Goal: Transaction & Acquisition: Purchase product/service

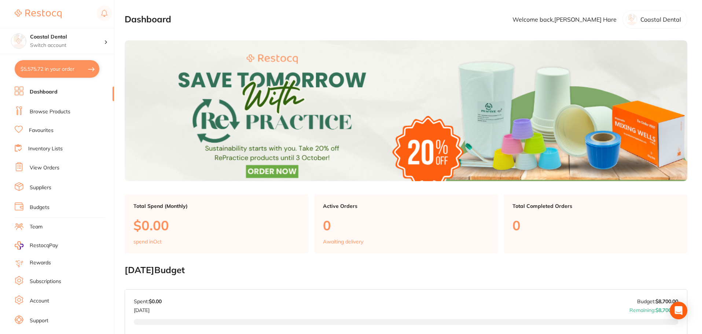
click at [24, 60] on button "$5,575.72 in your order" at bounding box center [57, 69] width 85 height 18
checkbox input "true"
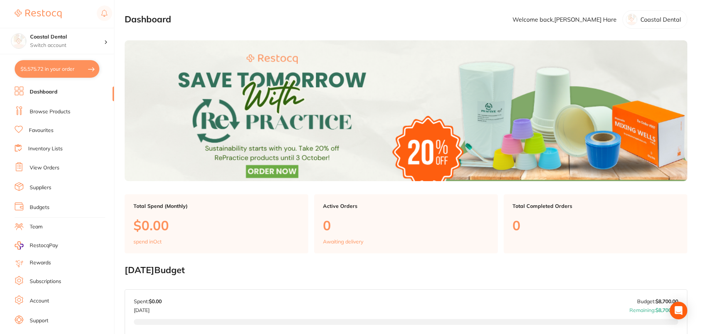
checkbox input "true"
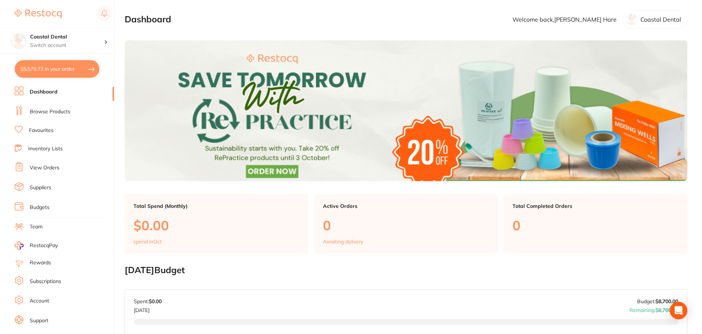
checkbox input "true"
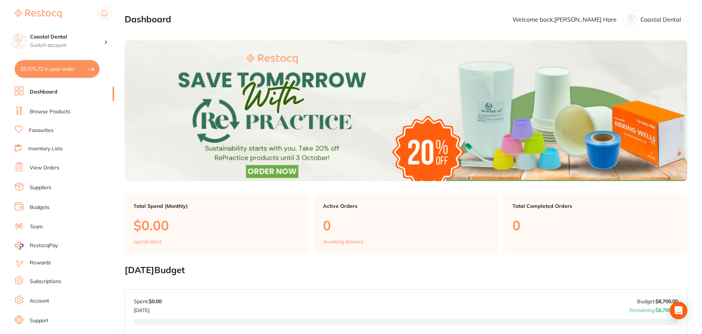
checkbox input "true"
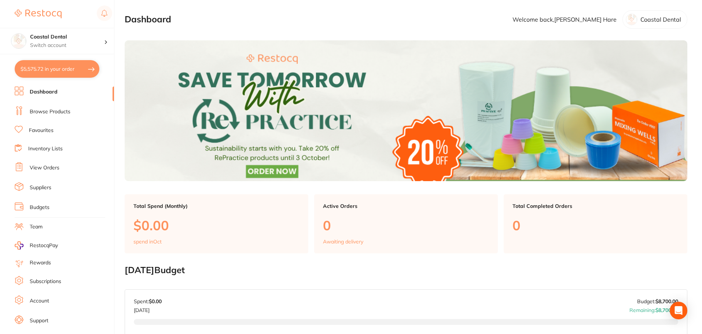
checkbox input "true"
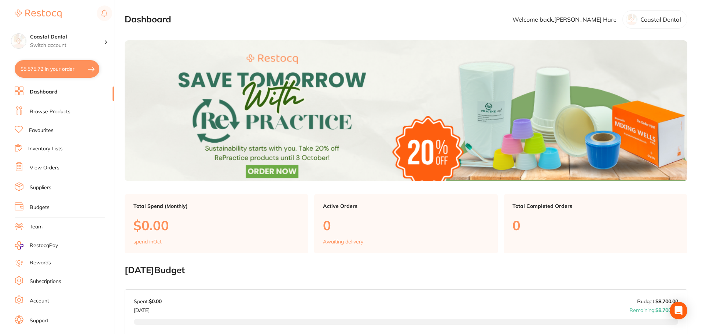
checkbox input "true"
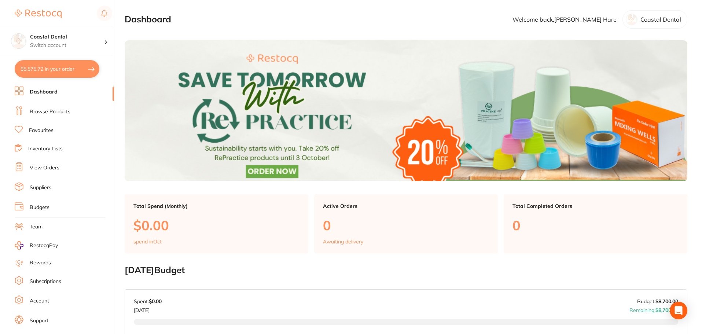
checkbox input "true"
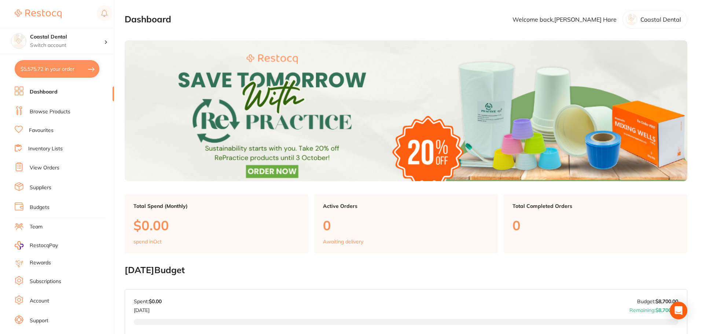
checkbox input "true"
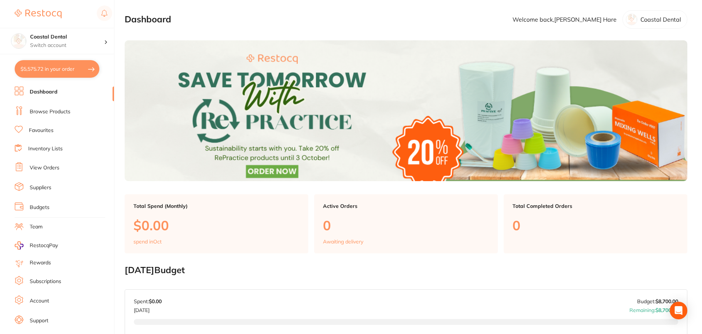
checkbox input "true"
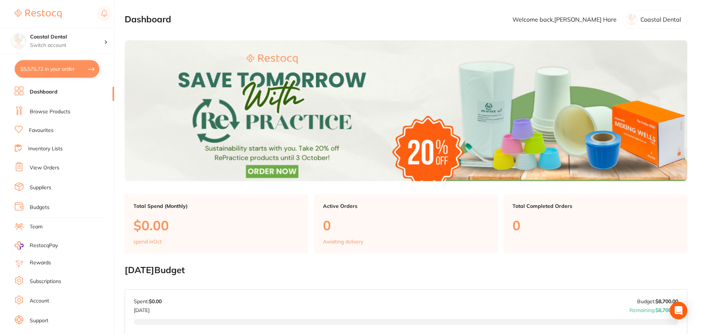
checkbox input "true"
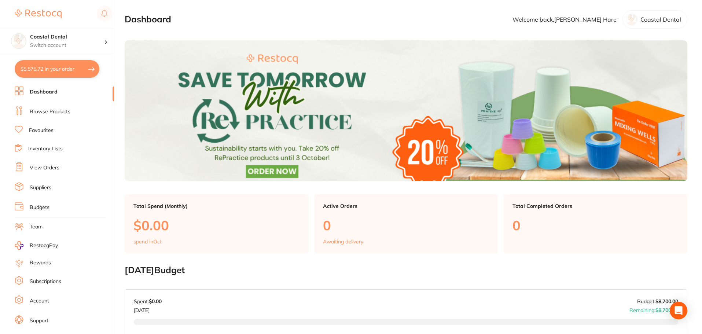
checkbox input "true"
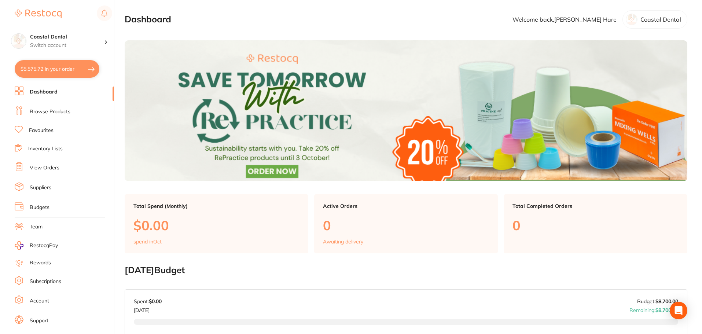
checkbox input "true"
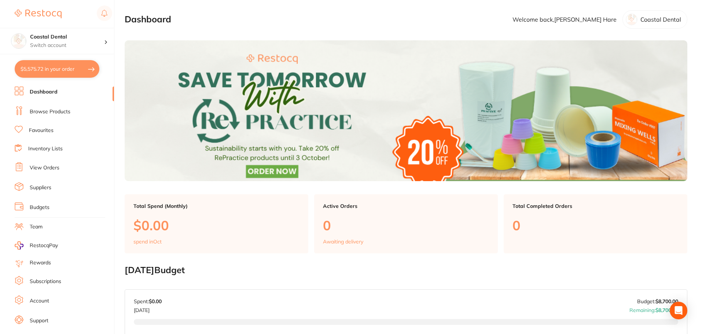
checkbox input "true"
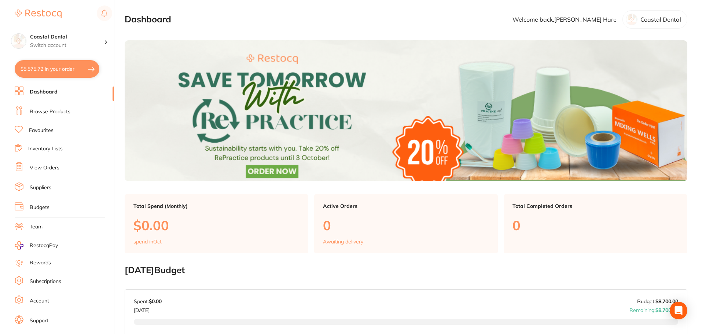
checkbox input "true"
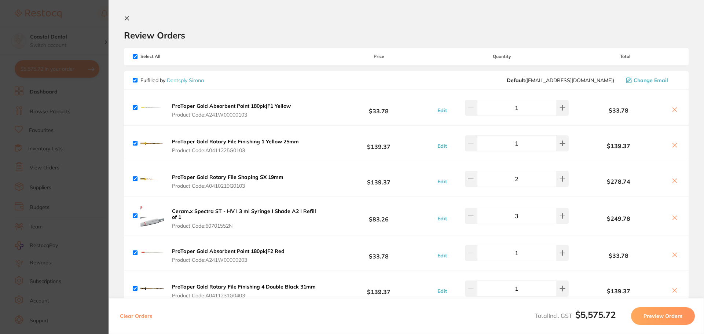
click at [669, 323] on button "Preview Orders" at bounding box center [663, 316] width 64 height 18
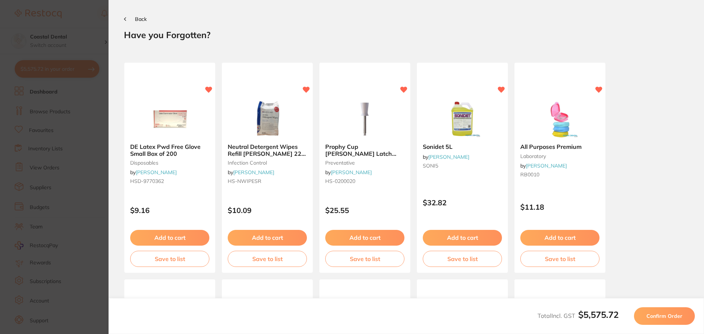
click at [660, 320] on button "Confirm Order" at bounding box center [664, 316] width 61 height 18
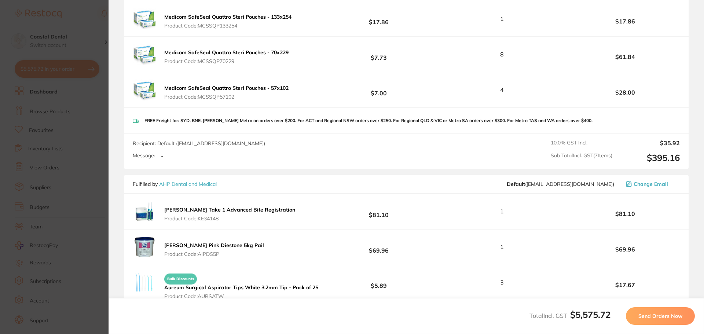
click at [645, 316] on span "Send Orders Now" at bounding box center [660, 316] width 44 height 7
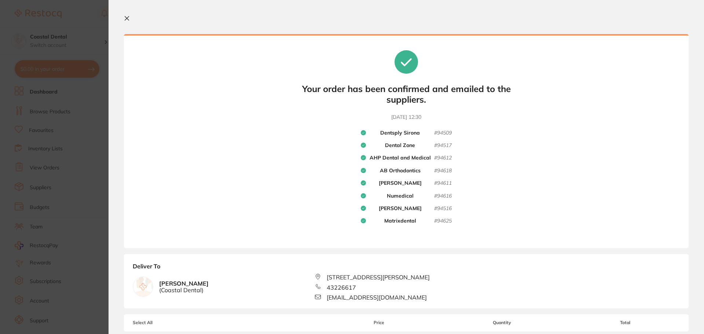
click at [129, 18] on icon at bounding box center [127, 18] width 6 height 6
